Goal: Find specific page/section: Find specific page/section

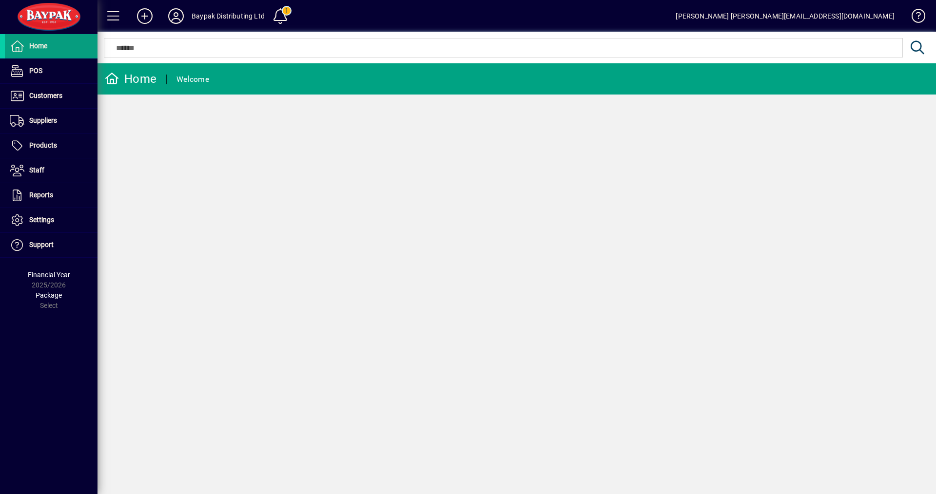
click at [438, 297] on div "Home Welcome" at bounding box center [516, 278] width 838 height 431
click at [52, 96] on span "Customers" at bounding box center [45, 96] width 33 height 8
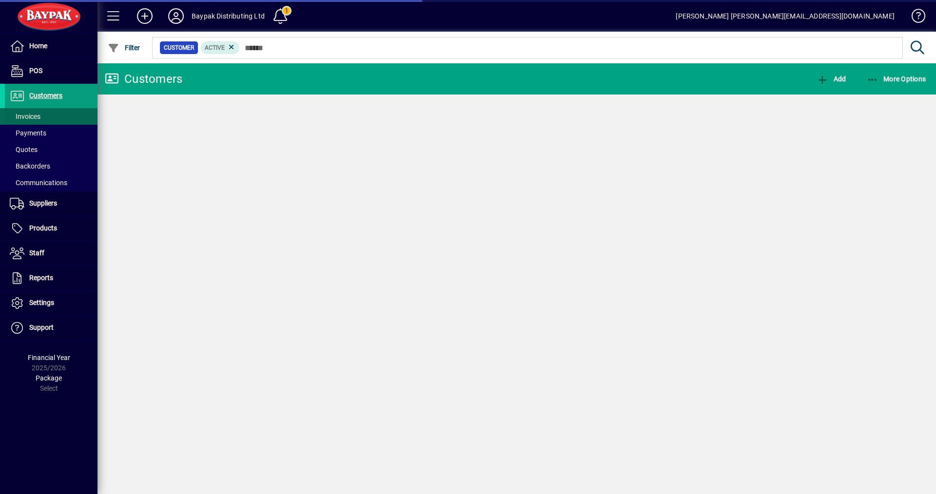
click at [22, 115] on span "Invoices" at bounding box center [25, 117] width 31 height 8
